Goal: Transaction & Acquisition: Purchase product/service

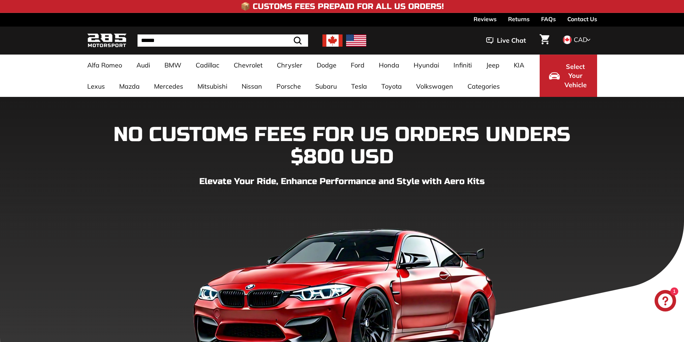
drag, startPoint x: 316, startPoint y: 148, endPoint x: 497, endPoint y: 132, distance: 181.3
click at [501, 133] on h1 "NO CUSTOMS FEES FOR US ORDERS UNDERS $800 USD" at bounding box center [342, 146] width 510 height 44
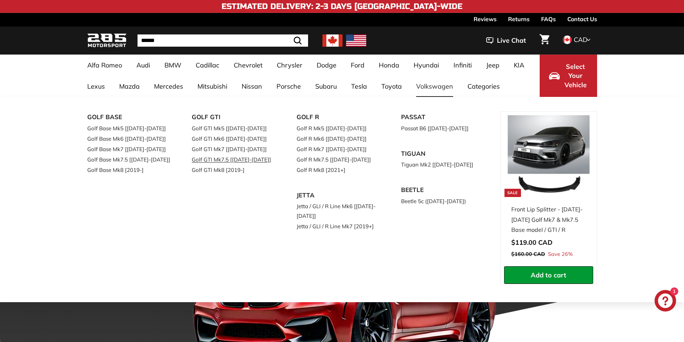
click at [240, 160] on link "Golf GTI Mk7.5 [[DATE]-[DATE]]" at bounding box center [234, 159] width 85 height 10
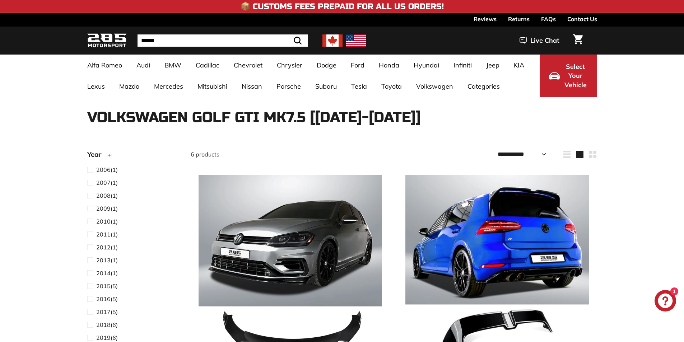
select select "**********"
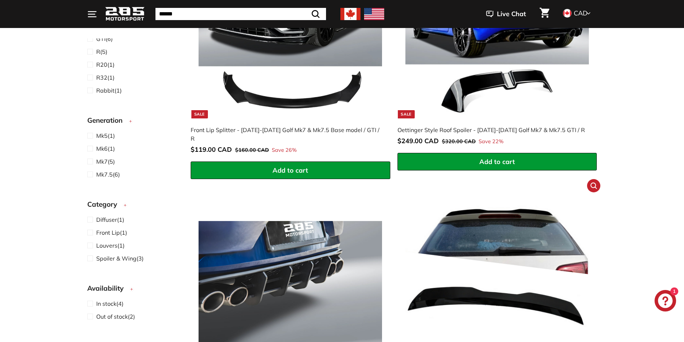
scroll to position [359, 0]
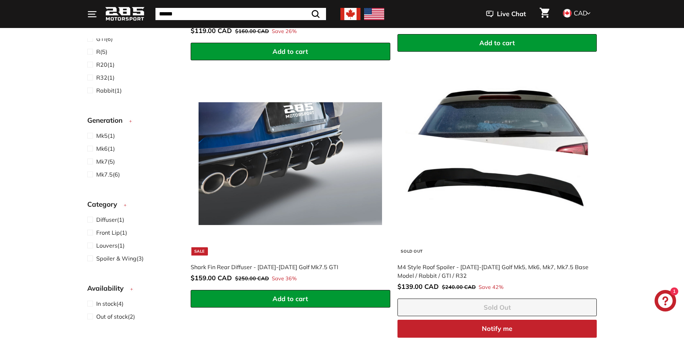
drag, startPoint x: 659, startPoint y: 163, endPoint x: 662, endPoint y: 113, distance: 50.0
click at [664, 111] on div "Sort Featured Best selling Alphabetically, A-Z Alphabetically, Z-A Price, low t…" at bounding box center [342, 213] width 684 height 851
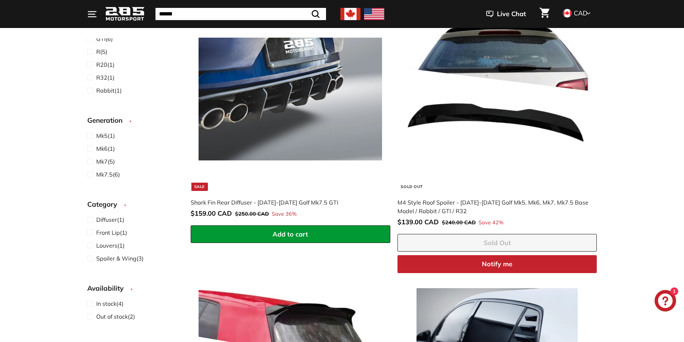
scroll to position [611, 0]
